Goal: Transaction & Acquisition: Purchase product/service

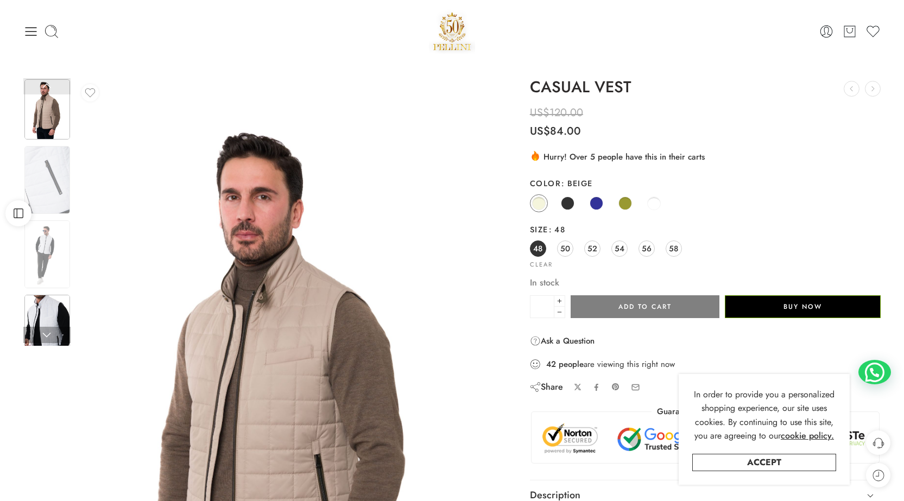
click at [46, 317] on img at bounding box center [47, 329] width 46 height 68
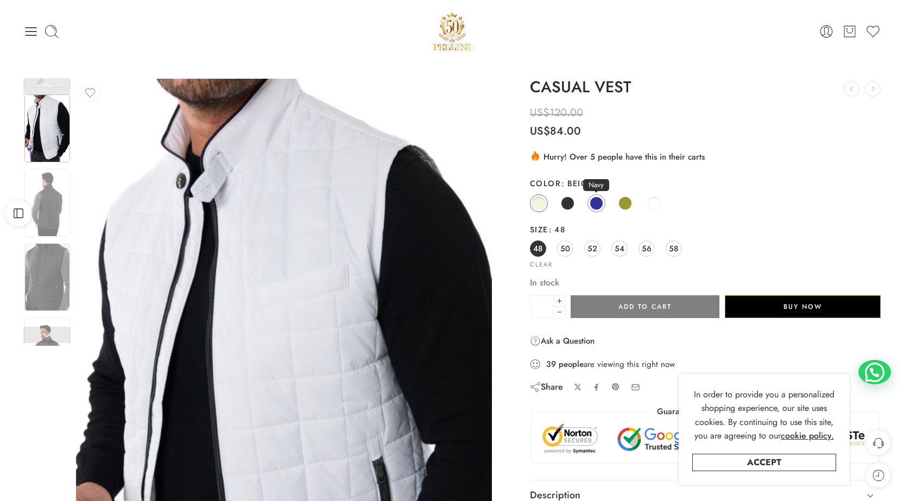
click at [597, 202] on span at bounding box center [597, 204] width 14 height 14
click at [626, 203] on span at bounding box center [626, 204] width 14 height 14
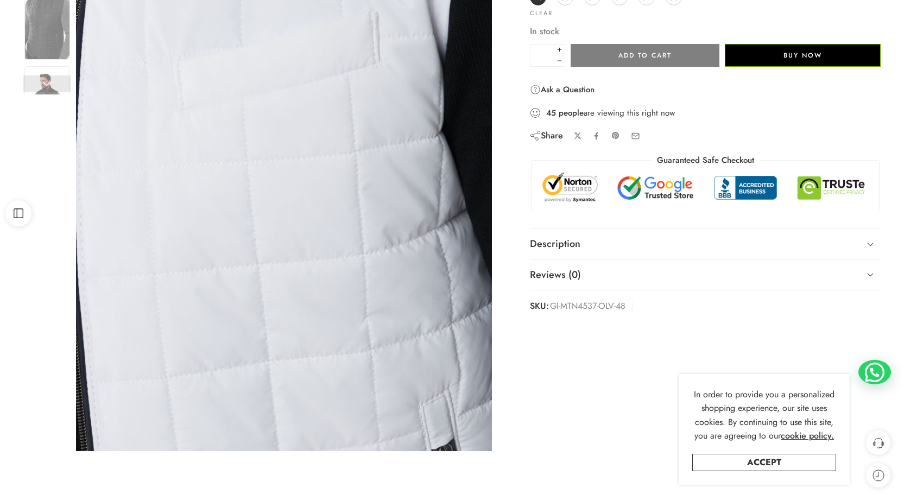
scroll to position [272, 0]
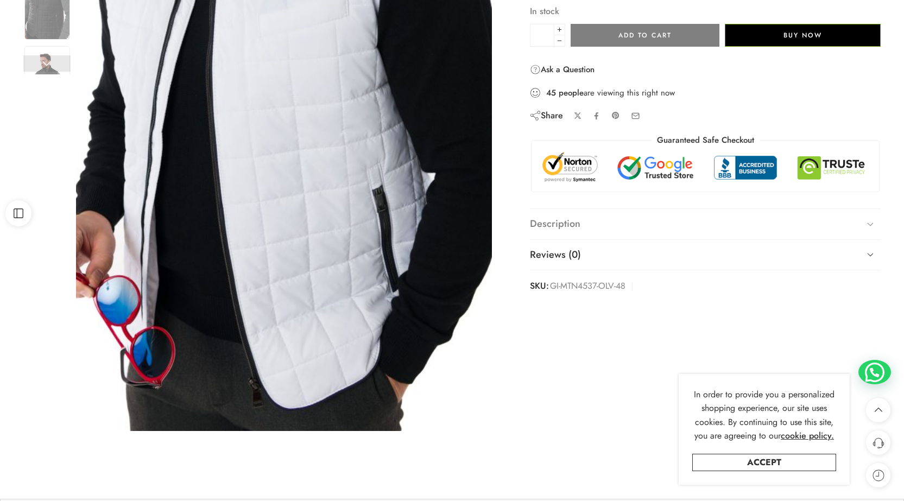
click at [562, 223] on link "Description" at bounding box center [705, 224] width 351 height 30
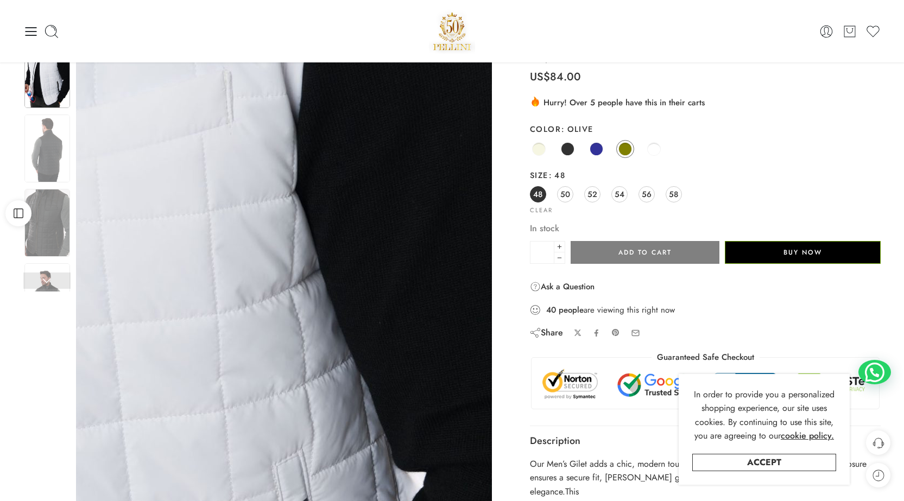
scroll to position [0, 0]
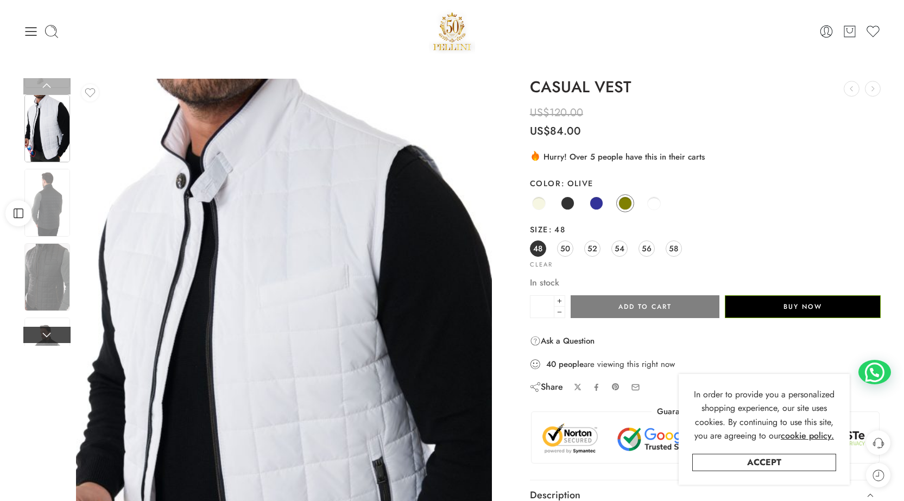
click at [44, 334] on link at bounding box center [46, 335] width 47 height 16
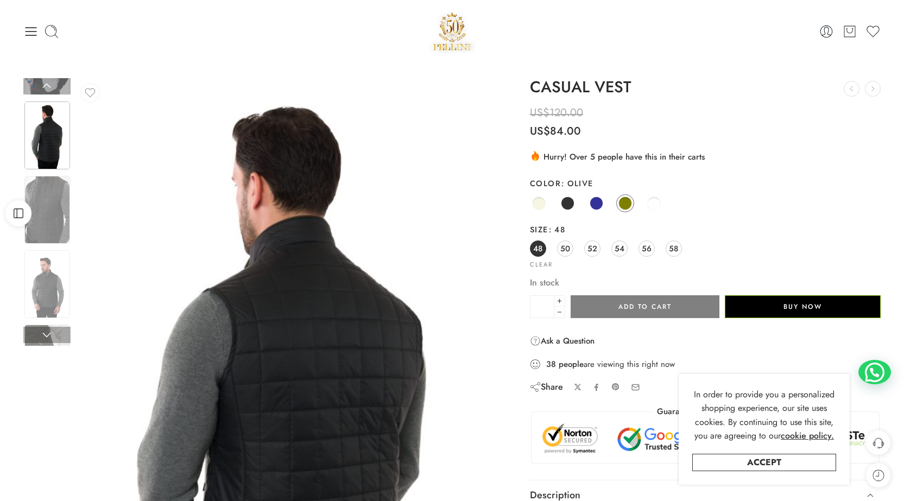
click at [54, 145] on img at bounding box center [47, 136] width 46 height 68
click at [47, 85] on link at bounding box center [46, 86] width 47 height 16
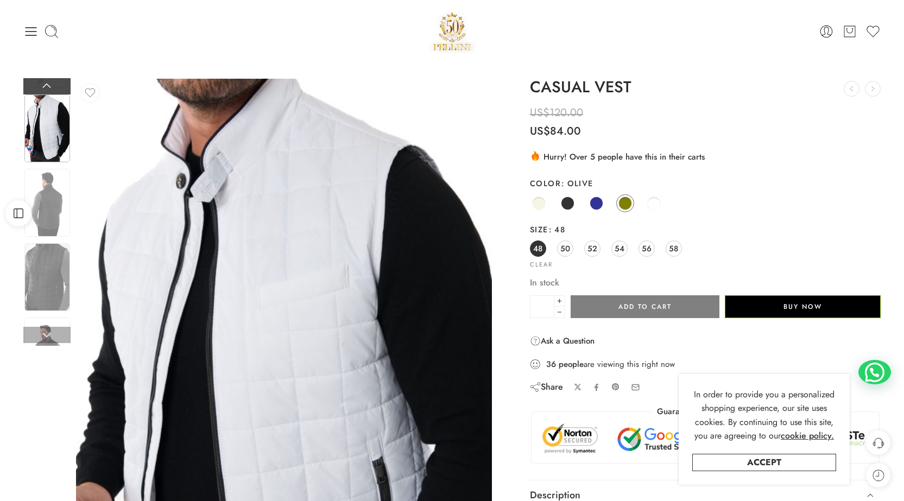
click at [47, 85] on link at bounding box center [46, 86] width 47 height 16
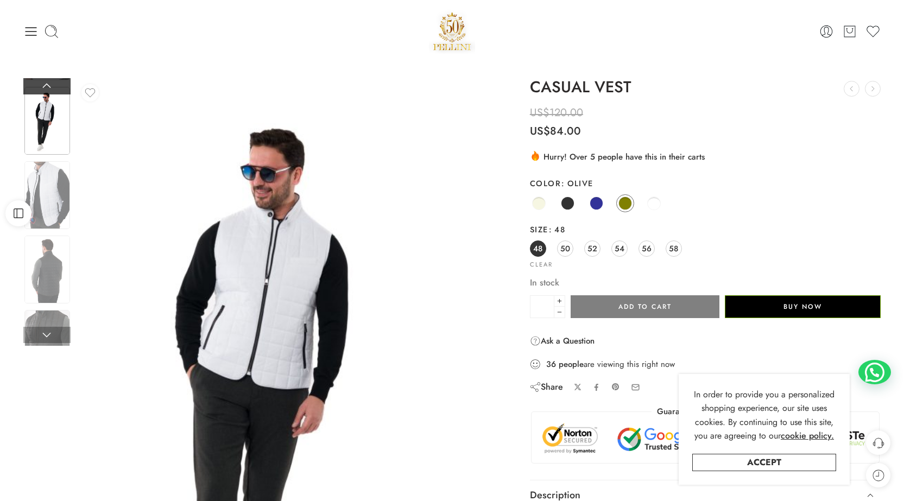
click at [47, 85] on link at bounding box center [46, 86] width 47 height 16
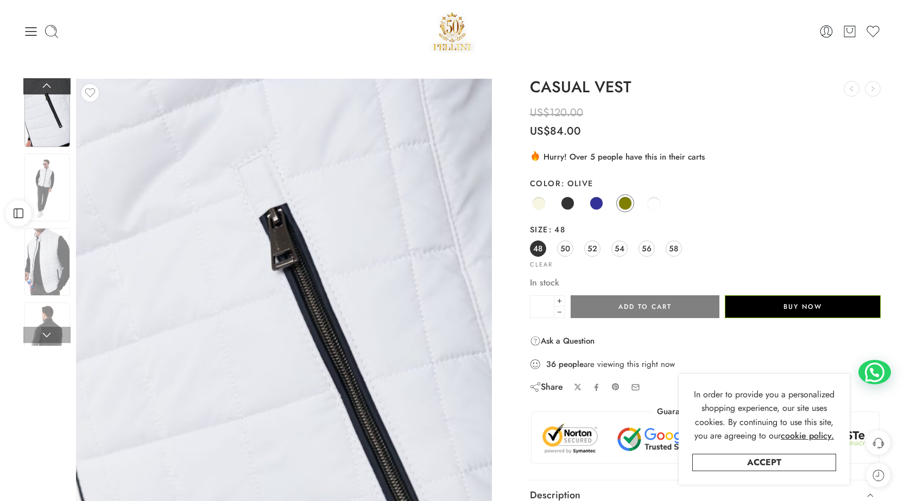
click at [47, 85] on link at bounding box center [46, 86] width 47 height 16
